Goal: Check status

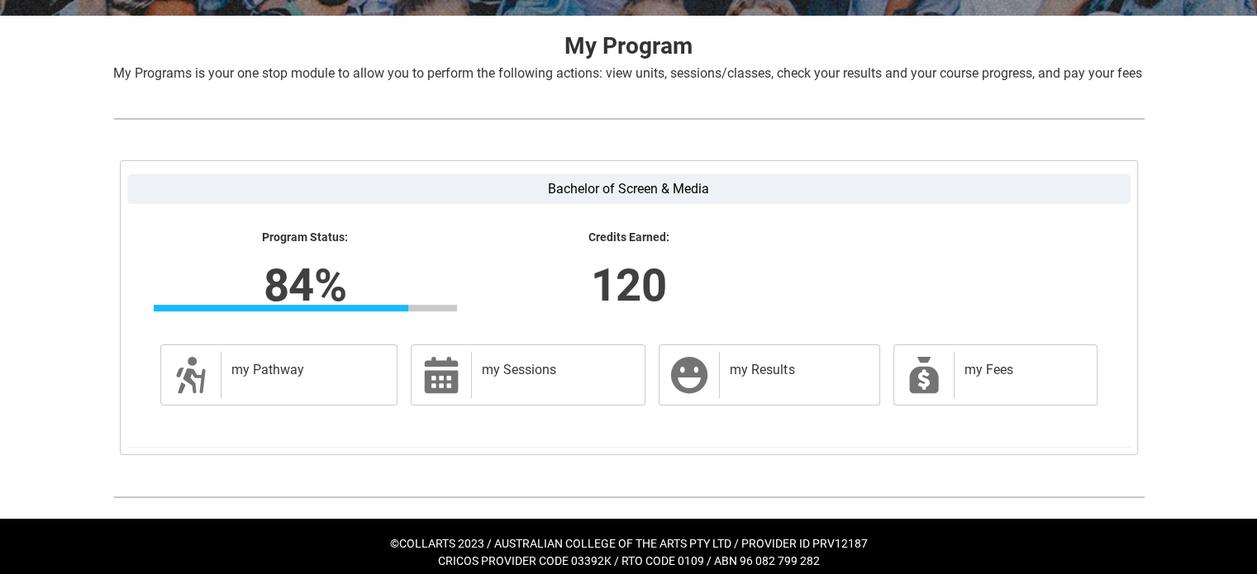
scroll to position [345, 0]
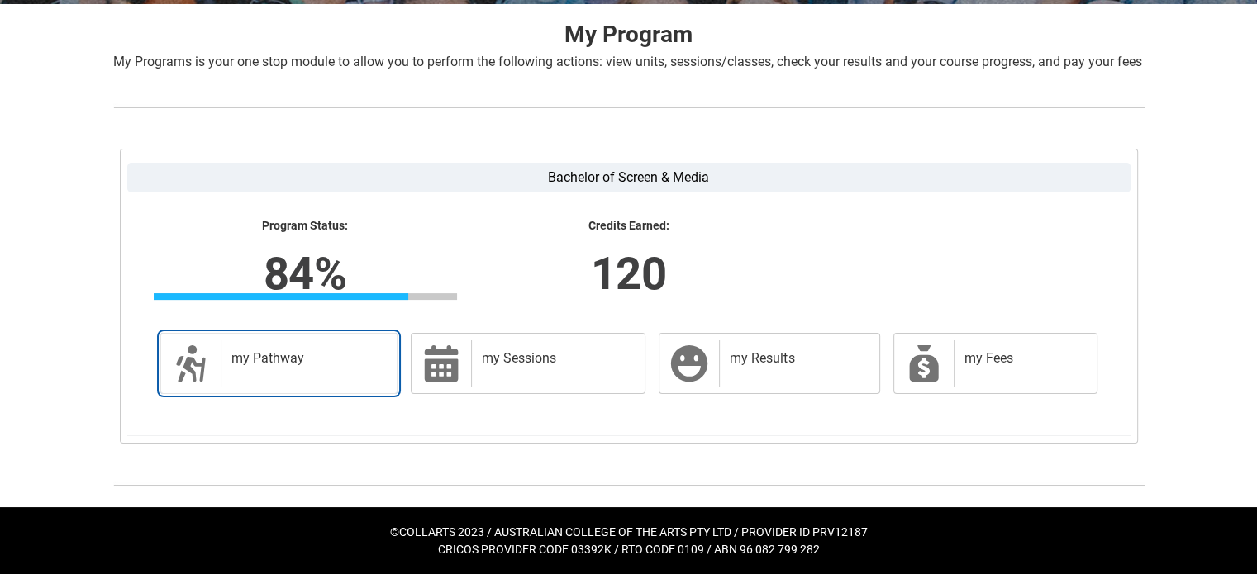
click at [377, 380] on div "my Pathway" at bounding box center [306, 363] width 170 height 46
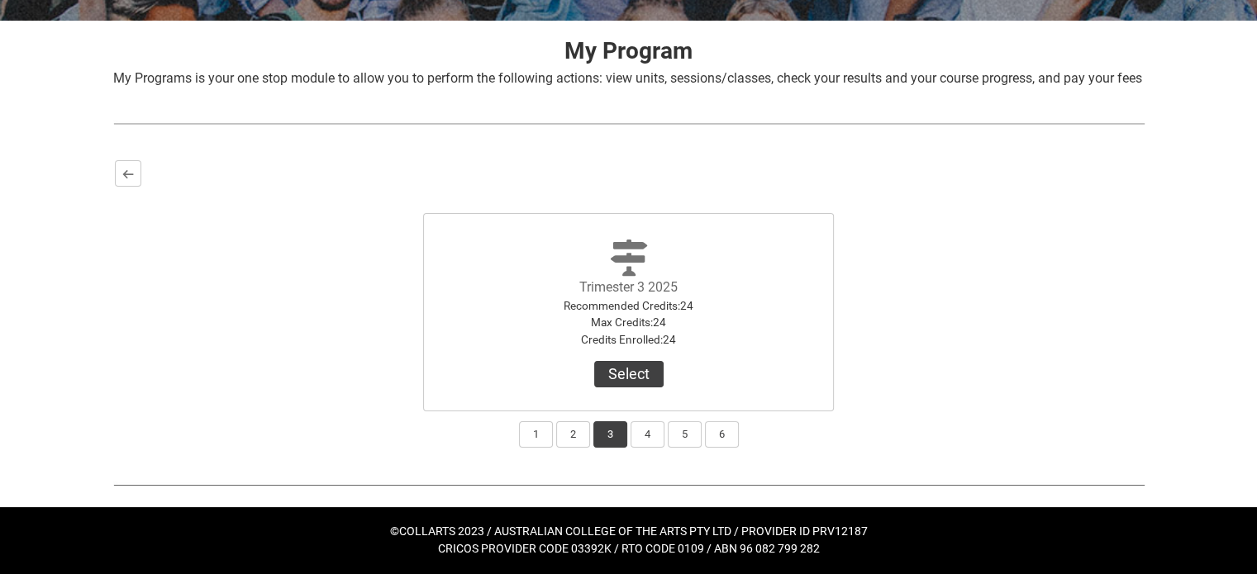
scroll to position [328, 0]
click at [660, 441] on button "4" at bounding box center [648, 434] width 34 height 26
click at [615, 436] on button "3" at bounding box center [610, 434] width 34 height 26
click at [568, 436] on button "2" at bounding box center [573, 434] width 34 height 26
click at [540, 436] on button "1" at bounding box center [536, 434] width 34 height 26
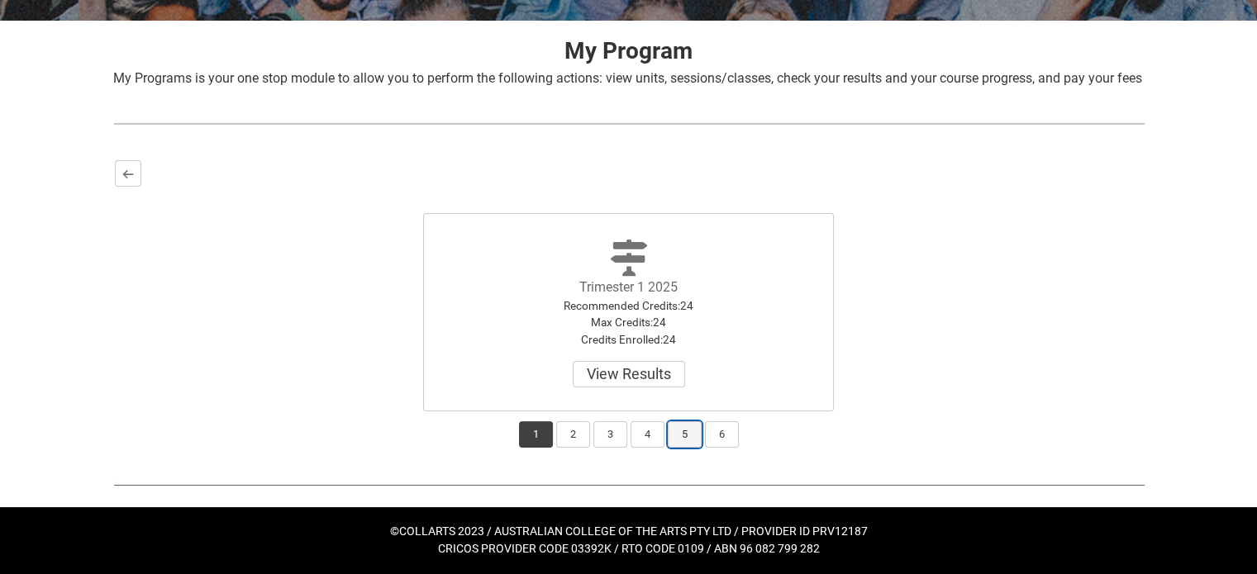
click at [688, 437] on button "5" at bounding box center [685, 434] width 34 height 26
click at [710, 437] on button "6" at bounding box center [722, 434] width 34 height 26
click at [691, 436] on button "5" at bounding box center [685, 434] width 34 height 26
click at [643, 436] on button "4" at bounding box center [648, 434] width 34 height 26
click at [620, 436] on button "3" at bounding box center [610, 434] width 34 height 26
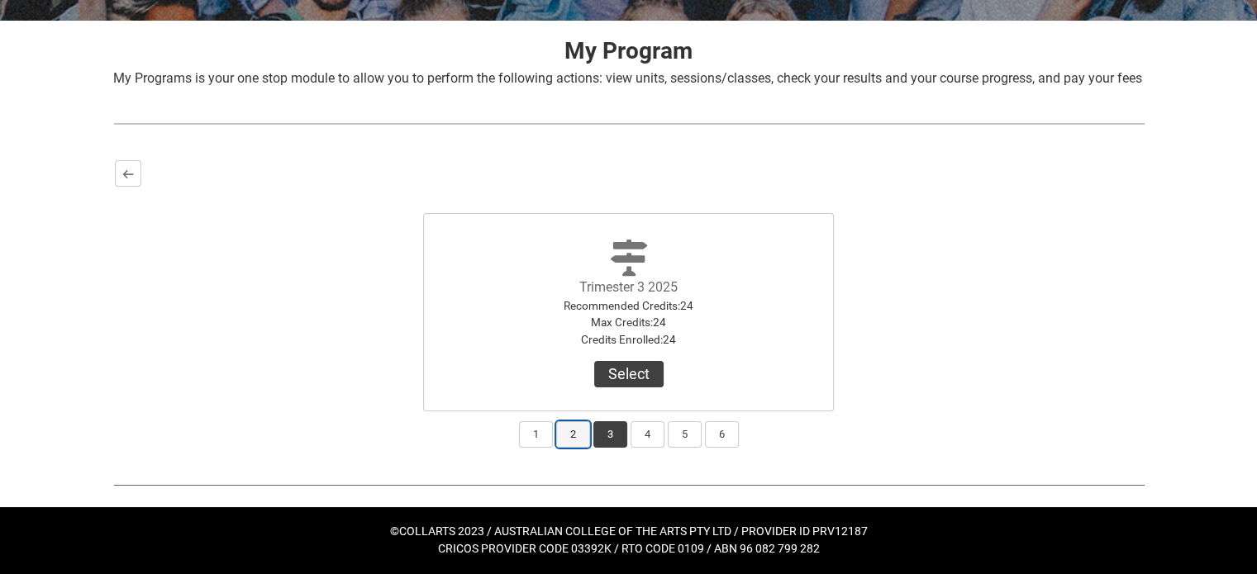
click at [574, 443] on button "2" at bounding box center [573, 434] width 34 height 26
click at [534, 440] on button "1" at bounding box center [536, 434] width 34 height 26
click at [603, 436] on button "3" at bounding box center [610, 434] width 34 height 26
click at [129, 174] on lightning-primitive-icon "button" at bounding box center [128, 174] width 12 height 12
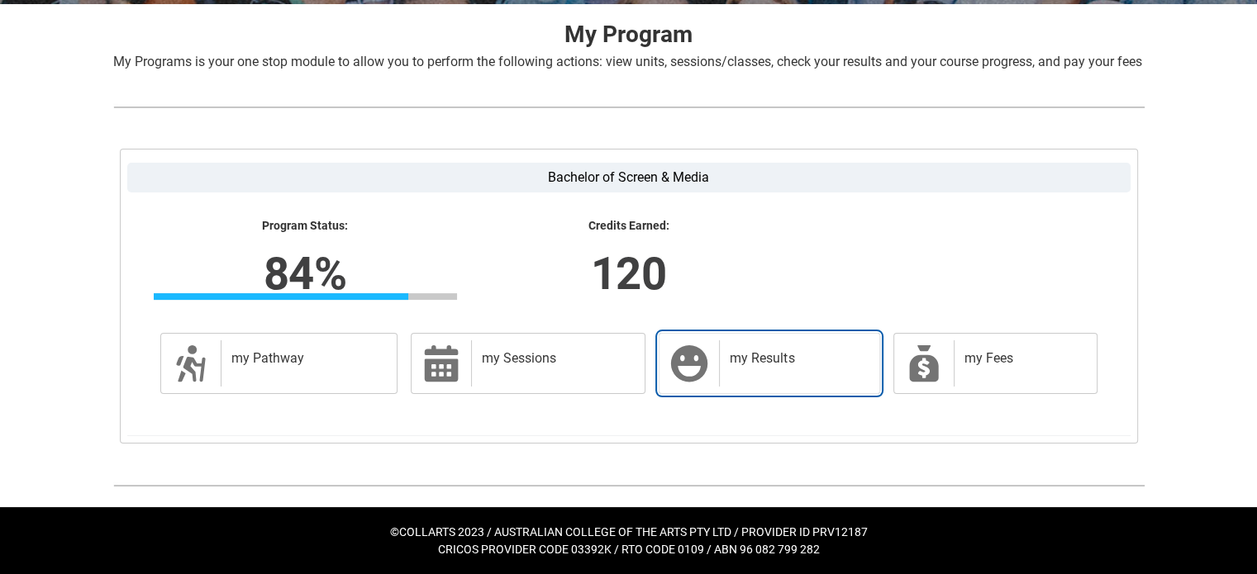
click at [731, 387] on div "my Results" at bounding box center [795, 363] width 153 height 46
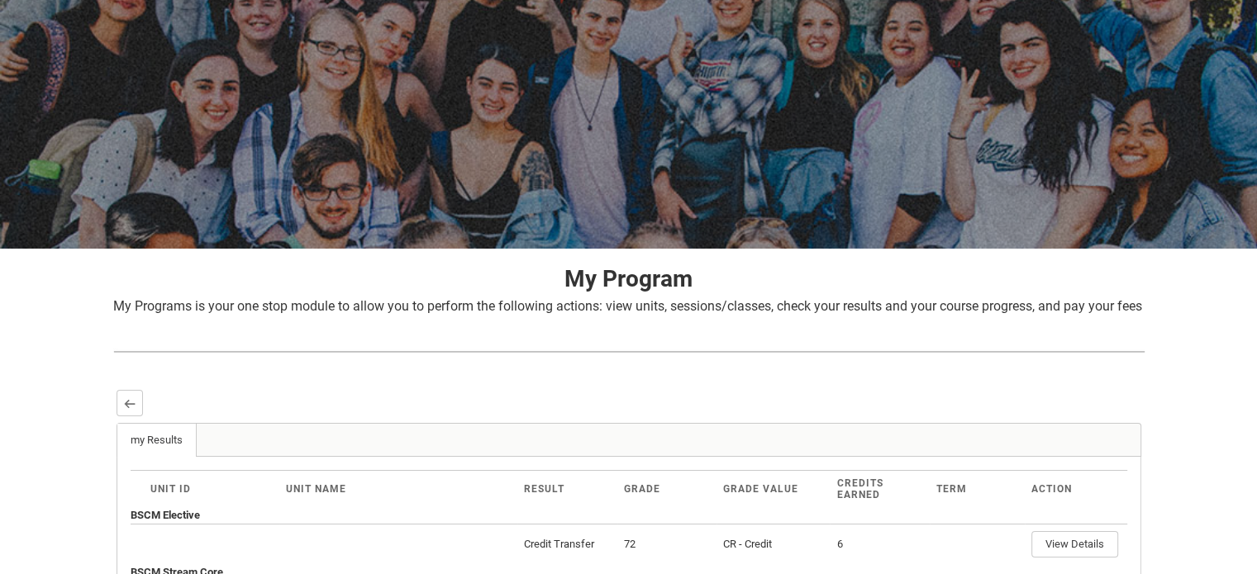
scroll to position [77, 0]
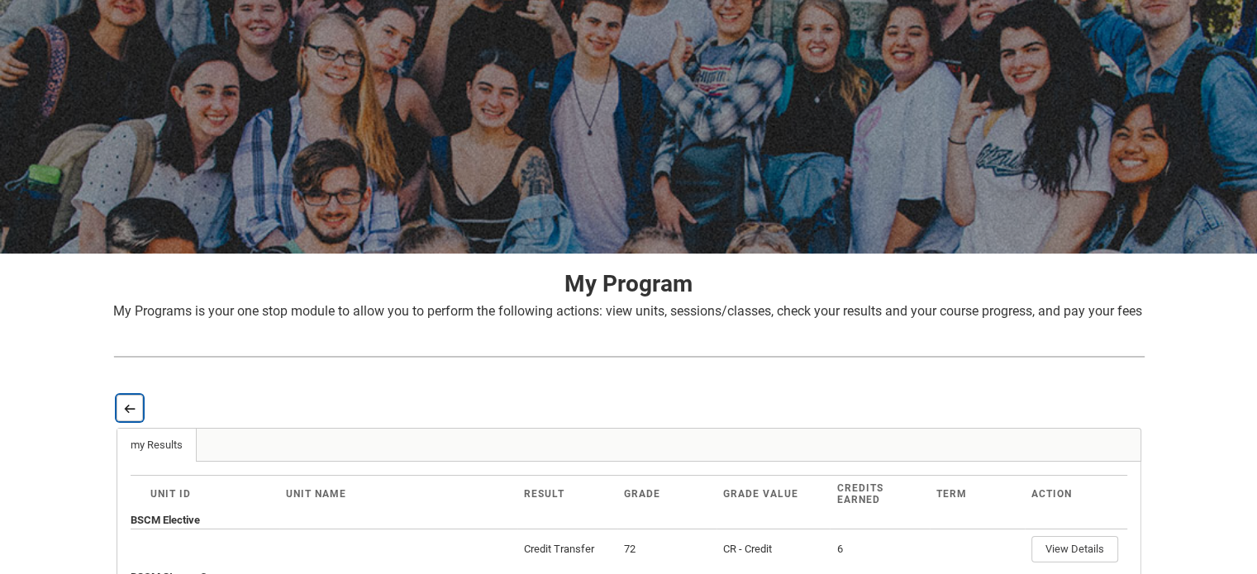
click at [130, 415] on lightning-primitive-icon "button" at bounding box center [130, 408] width 12 height 12
